Goal: Transaction & Acquisition: Purchase product/service

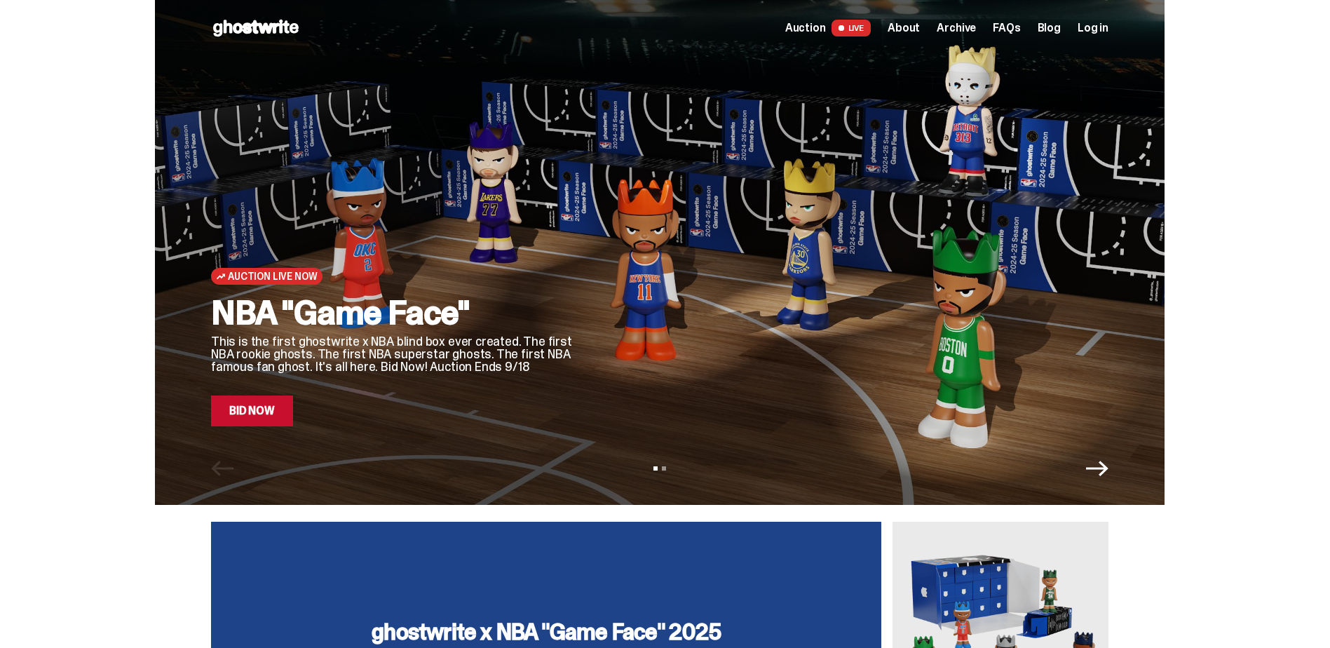
click at [237, 421] on link "Bid Now" at bounding box center [252, 410] width 82 height 31
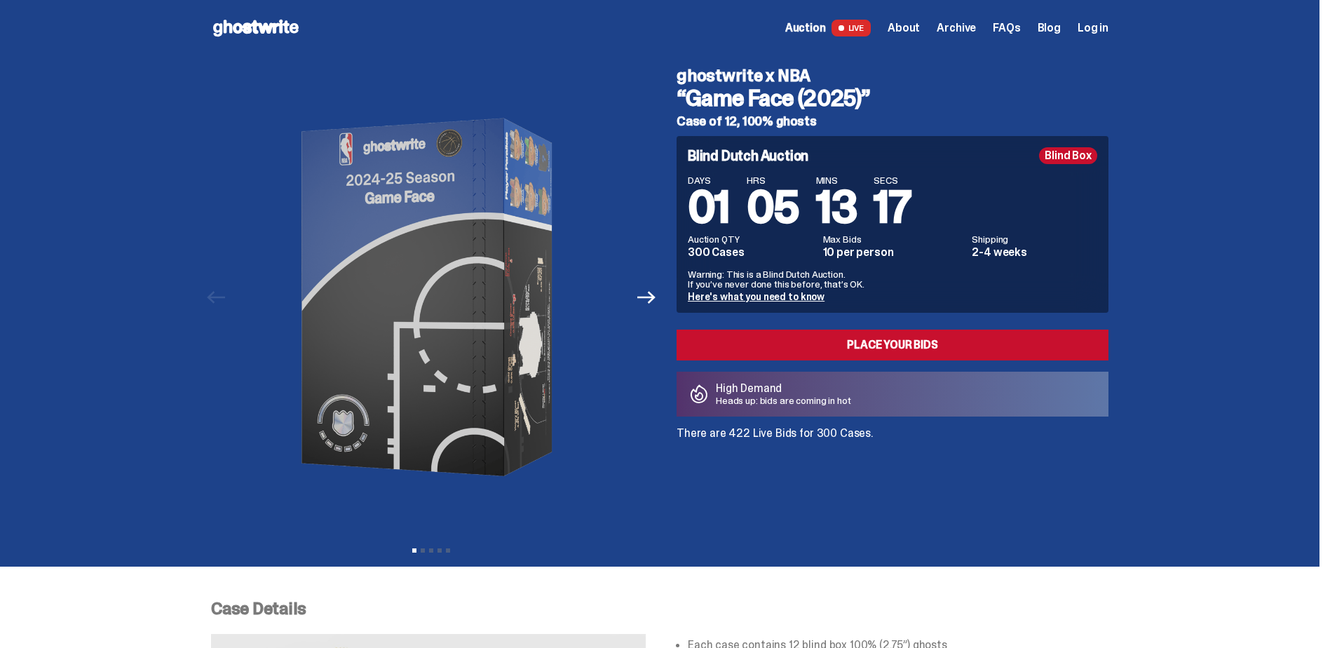
click at [955, 23] on span "Archive" at bounding box center [956, 27] width 39 height 11
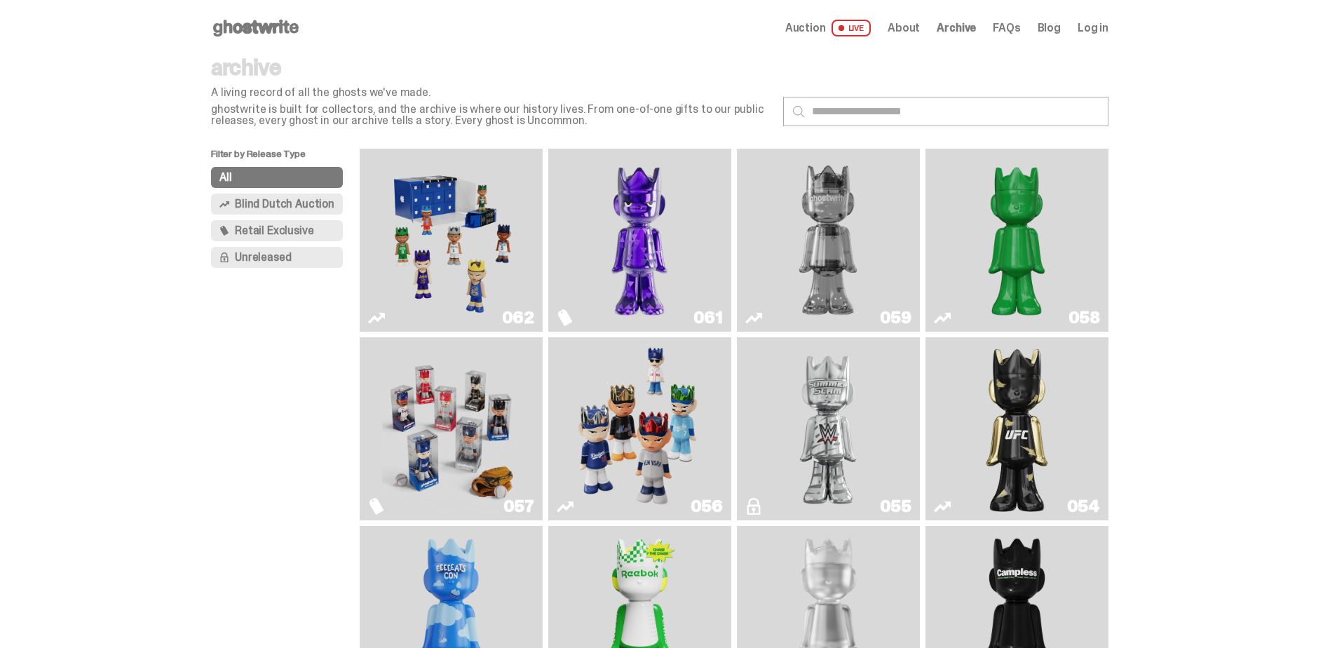
click at [647, 444] on img "Game Face (2025)" at bounding box center [639, 429] width 137 height 172
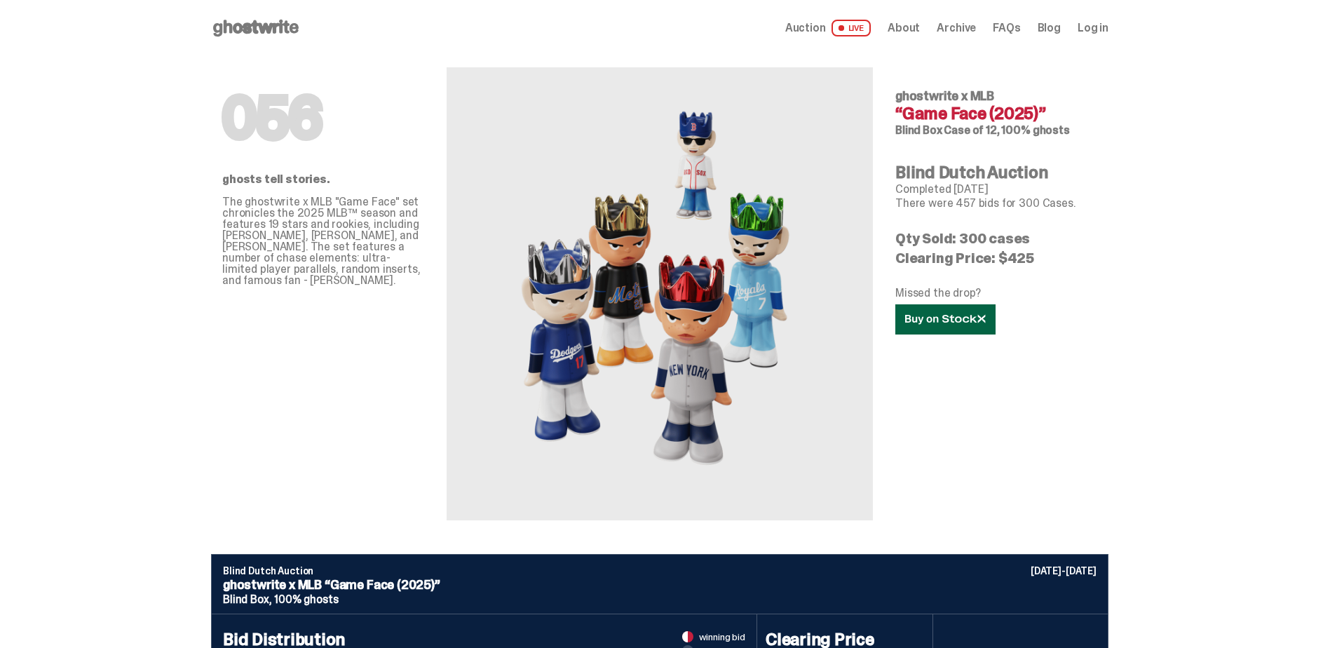
click at [953, 325] on link at bounding box center [945, 319] width 100 height 30
click at [271, 36] on icon at bounding box center [256, 28] width 90 height 22
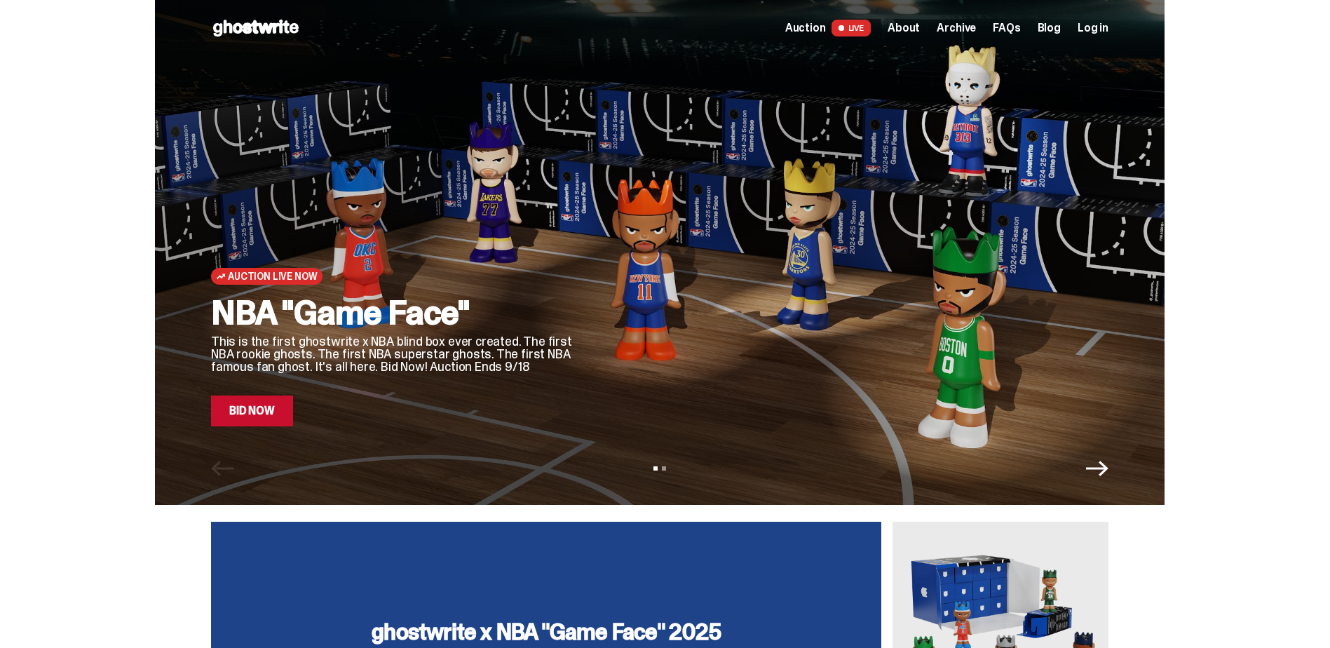
click at [826, 22] on span "Auction" at bounding box center [805, 27] width 41 height 11
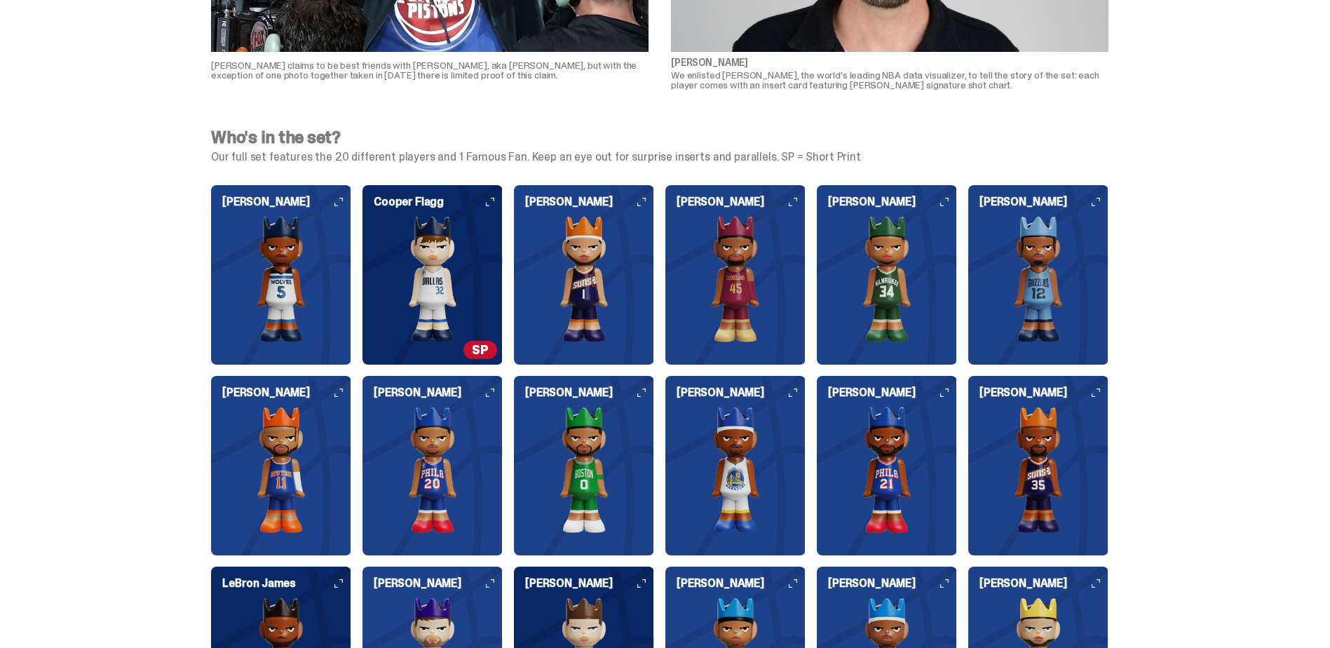
scroll to position [1472, 0]
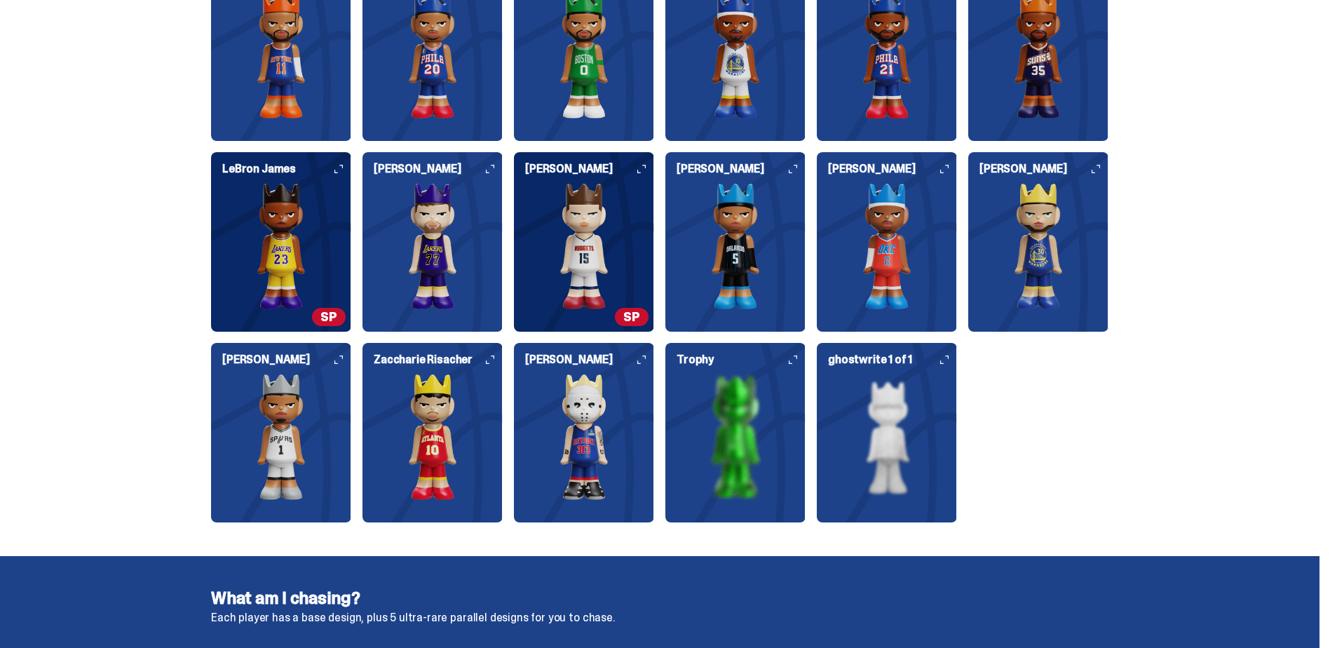
scroll to position [1800, 0]
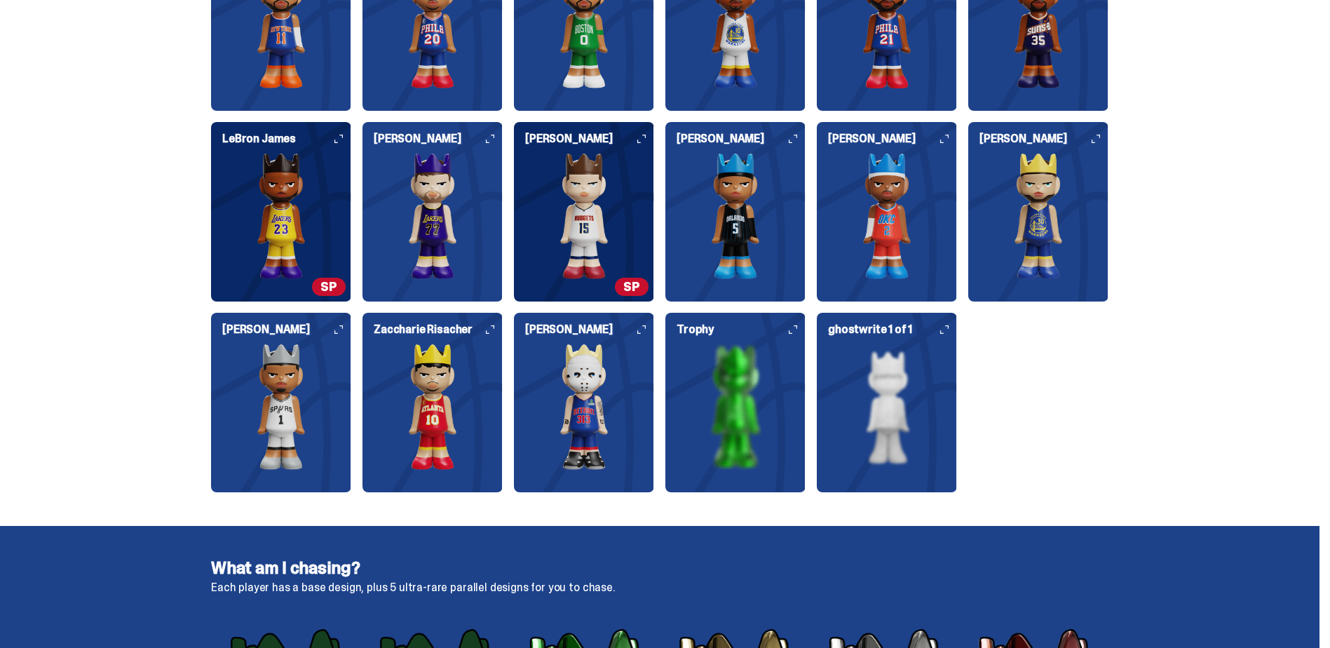
click at [728, 408] on img at bounding box center [735, 407] width 140 height 126
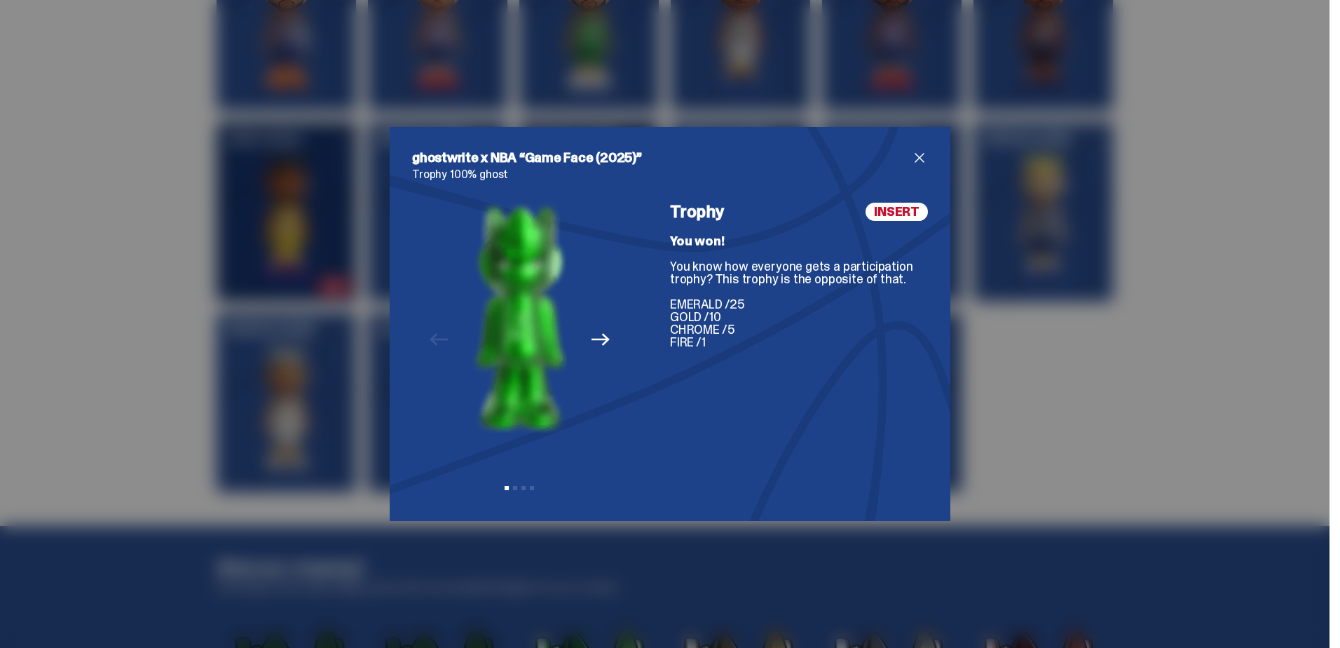
click at [880, 203] on span "INSERT" at bounding box center [897, 212] width 62 height 18
click at [929, 149] on div "ghostwrite x NBA “Game Face (2025)” Trophy 100% ghost Previous Next View slide …" at bounding box center [670, 324] width 561 height 394
click at [911, 158] on span "close" at bounding box center [919, 157] width 17 height 17
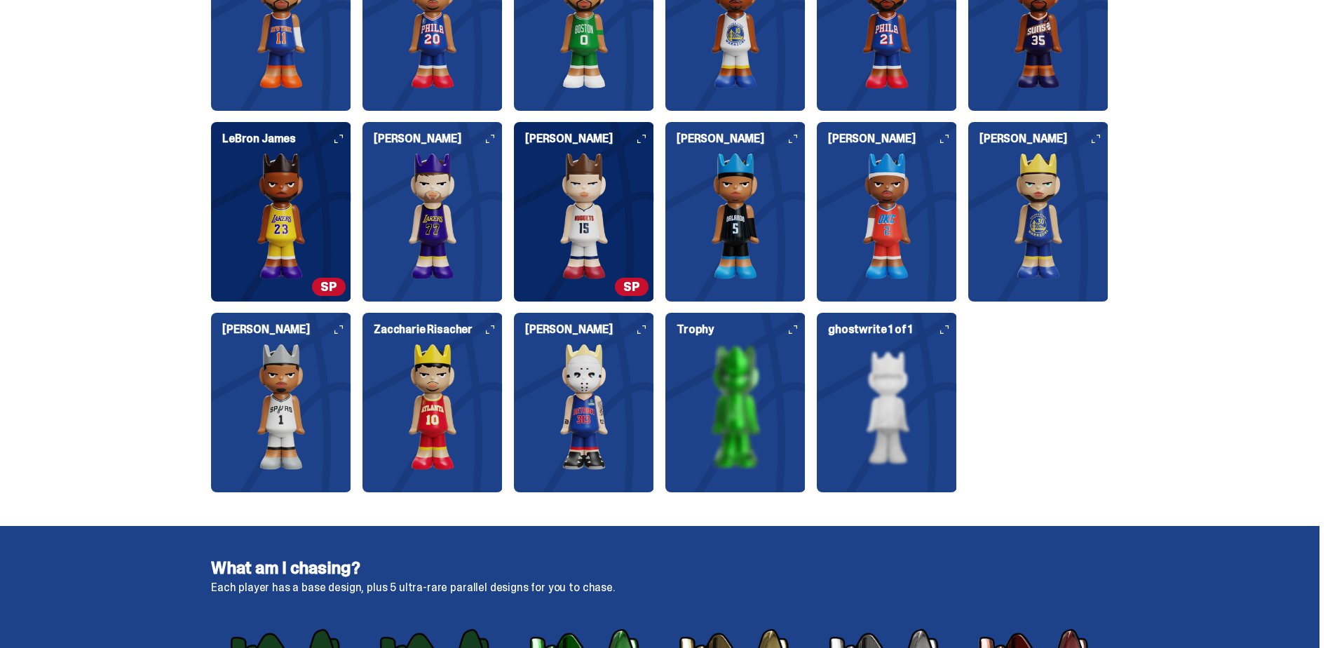
click at [881, 388] on img at bounding box center [887, 407] width 140 height 126
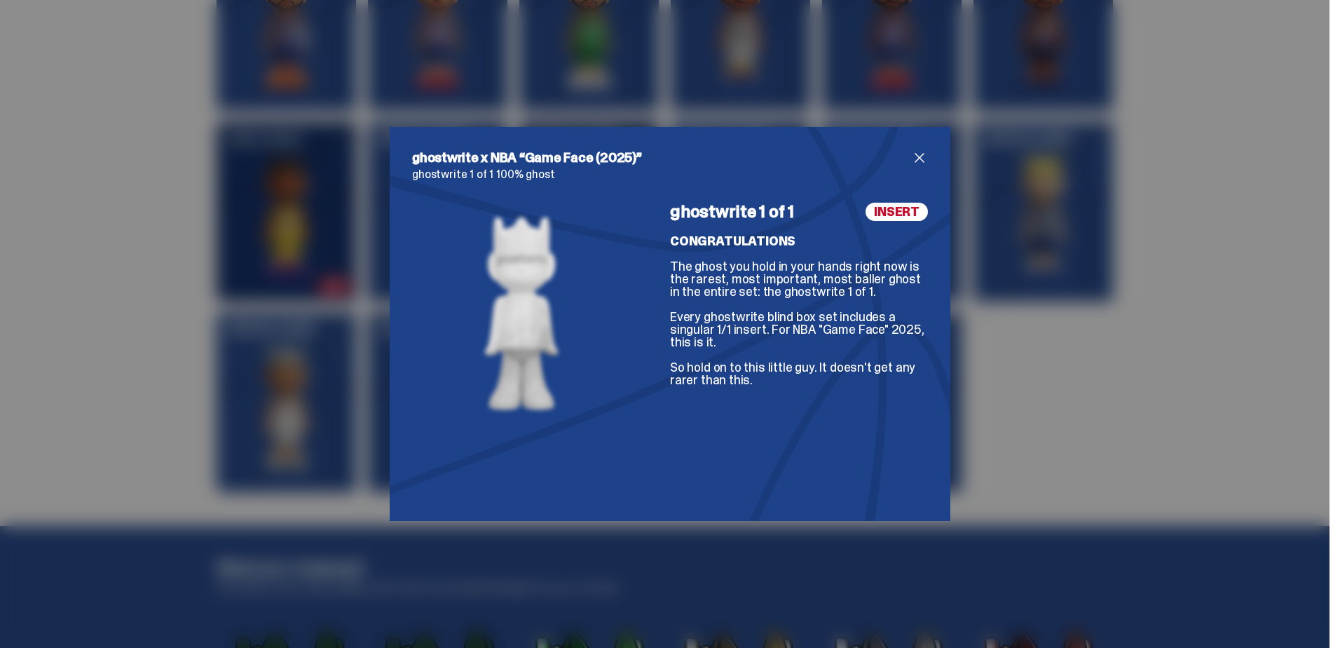
click at [913, 161] on span "close" at bounding box center [919, 157] width 17 height 17
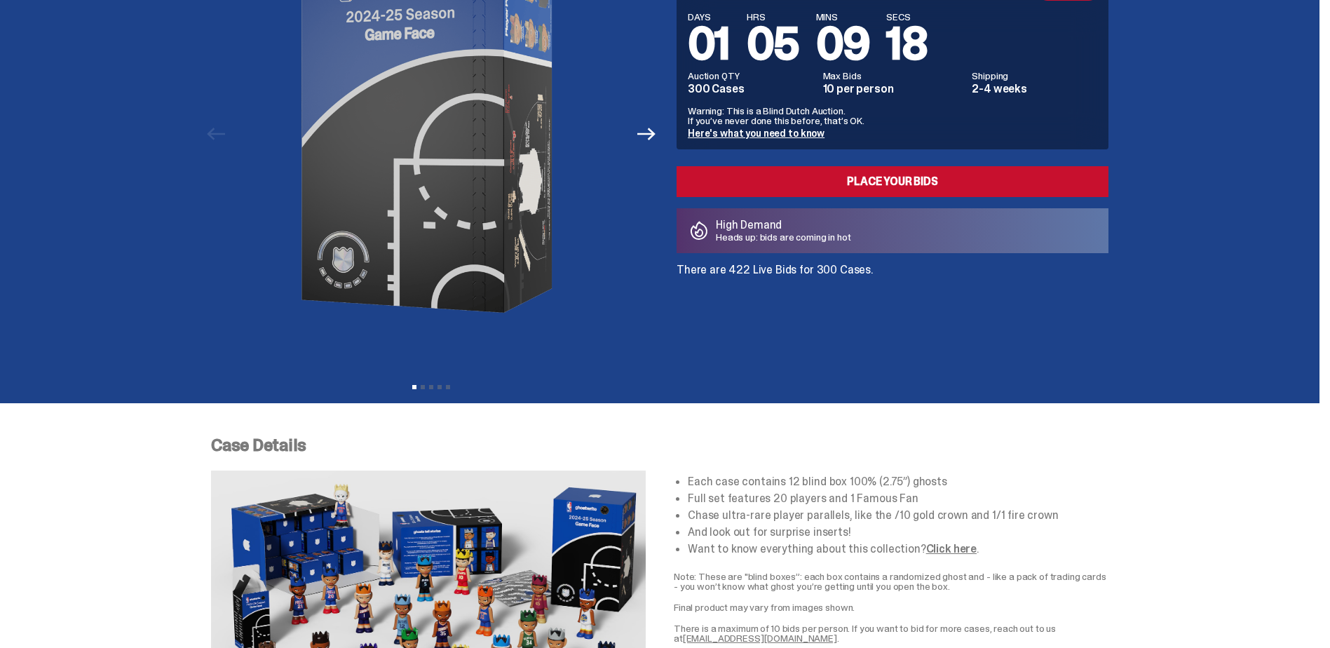
scroll to position [0, 0]
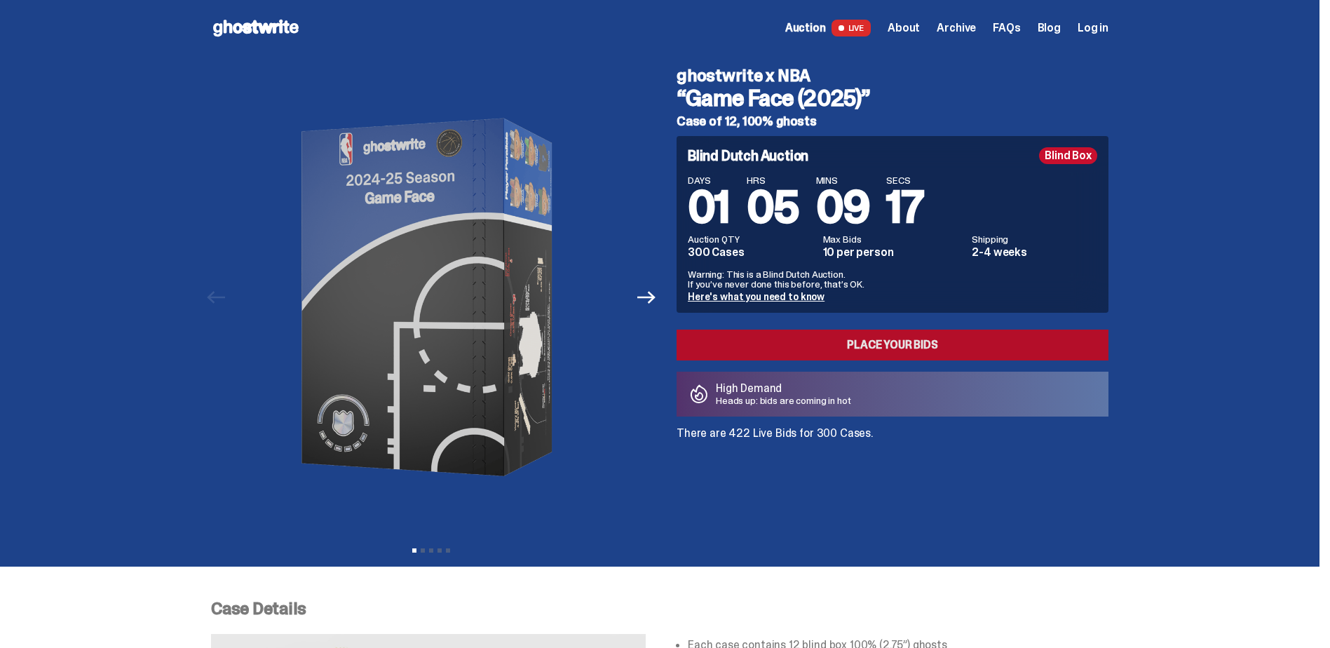
click at [857, 350] on link "Place your Bids" at bounding box center [893, 345] width 432 height 31
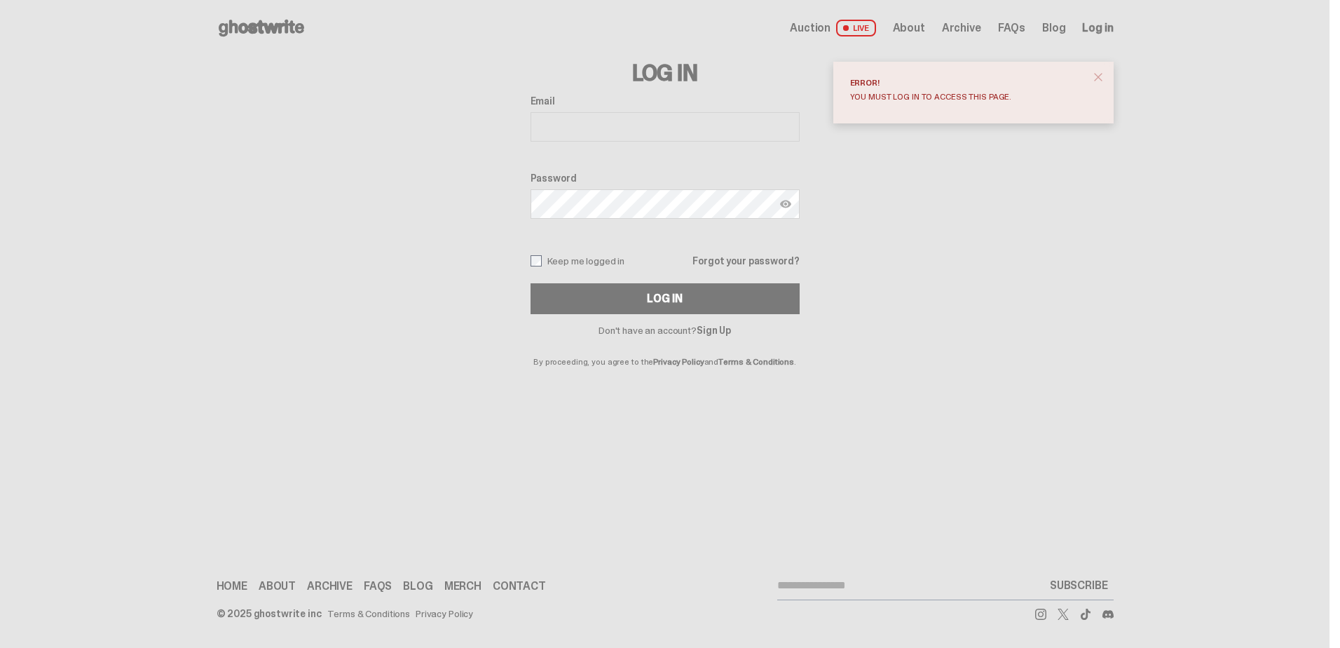
click at [1108, 74] on button "close" at bounding box center [1098, 77] width 25 height 25
